Goal: Navigation & Orientation: Find specific page/section

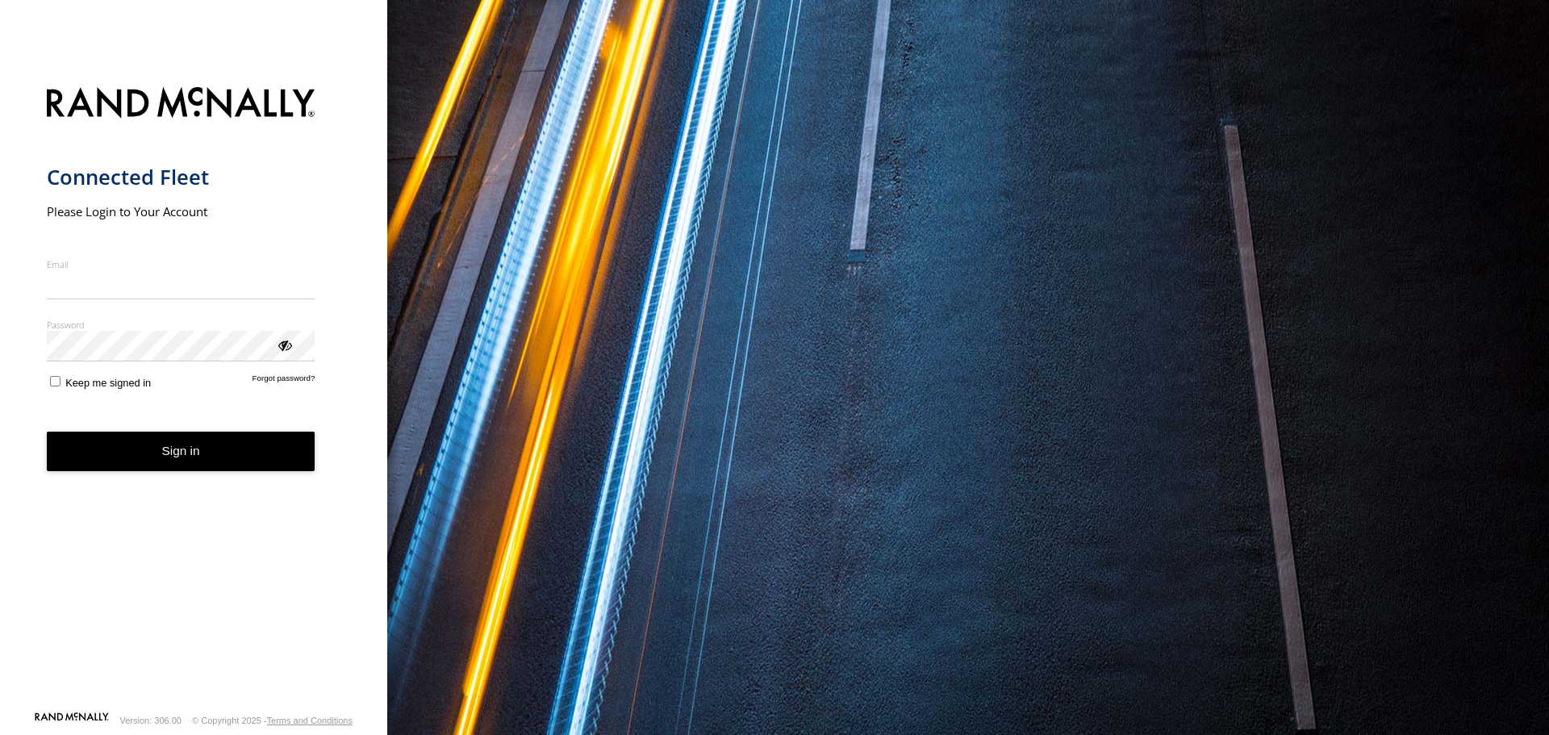
type input "**********"
click at [196, 470] on button "Sign in" at bounding box center [181, 451] width 269 height 40
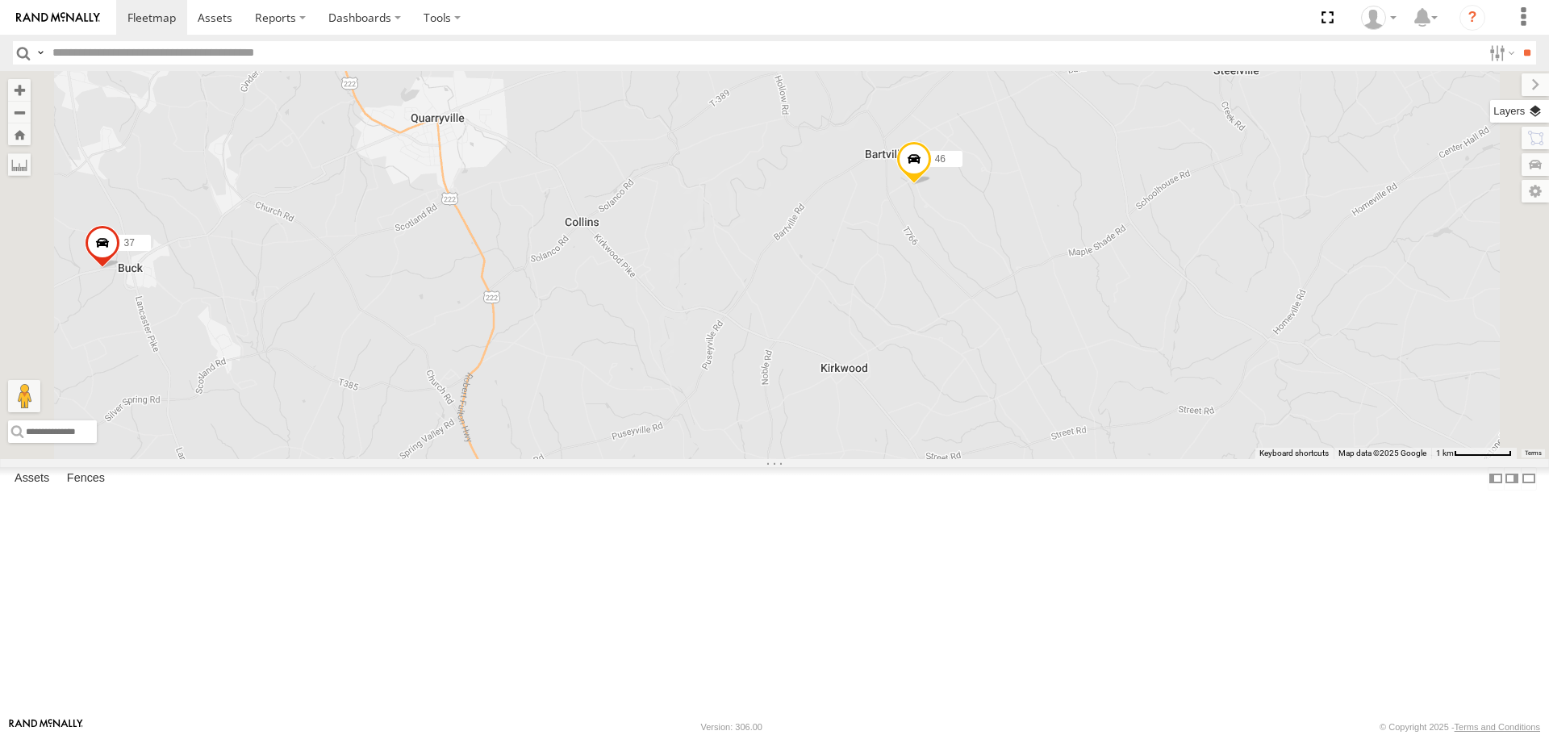
click at [1528, 115] on label at bounding box center [1519, 111] width 59 height 23
click at [0, 0] on span "Basemaps" at bounding box center [0, 0] width 0 height 0
click at [0, 0] on span "Satellite + Roadmap" at bounding box center [0, 0] width 0 height 0
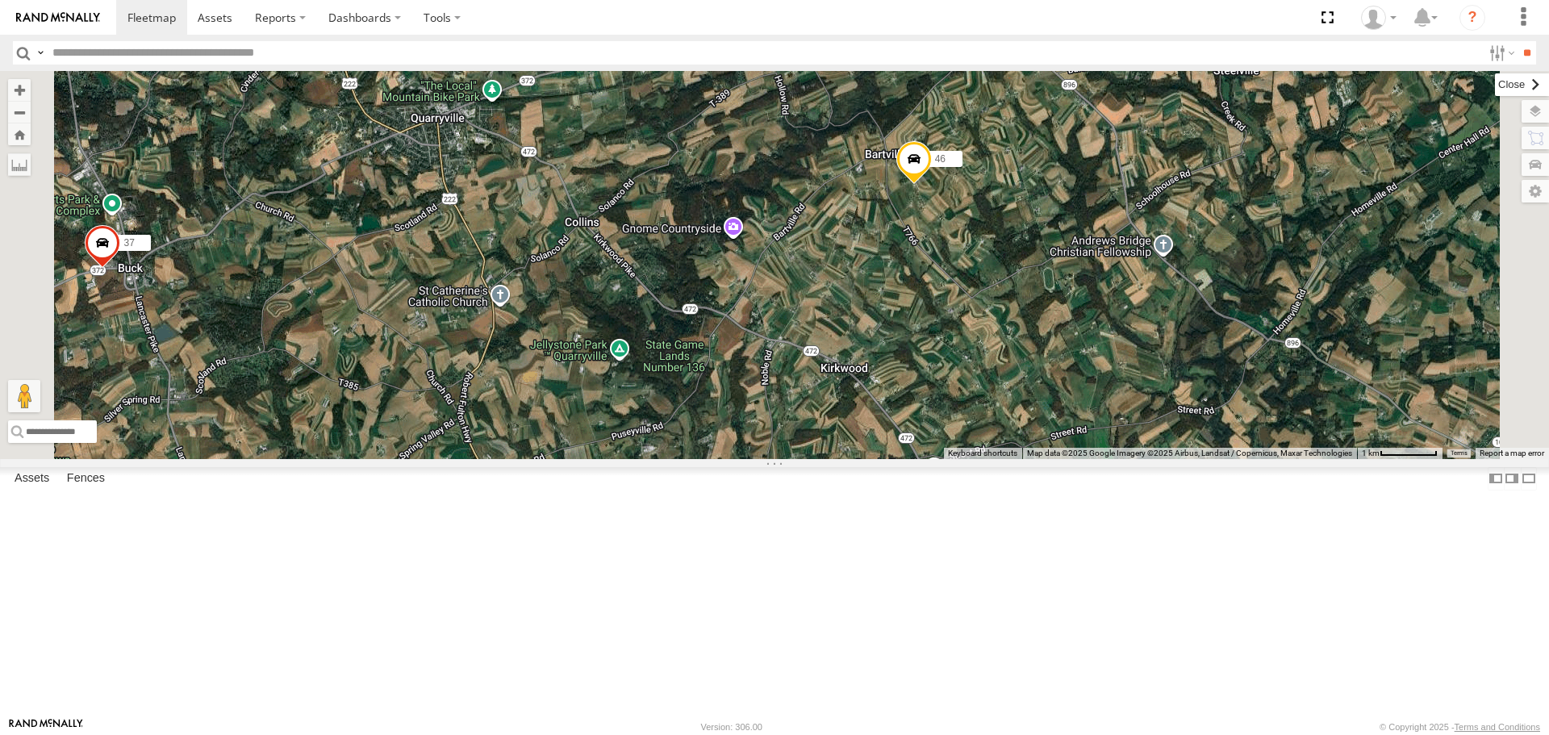
click at [1494, 84] on label at bounding box center [1521, 84] width 54 height 23
